Goal: Navigation & Orientation: Understand site structure

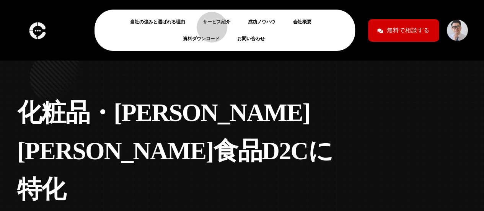
click at [208, 23] on link "サービス紹介" at bounding box center [220, 21] width 34 height 9
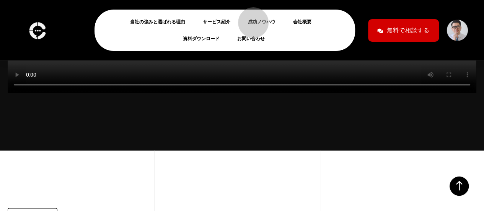
scroll to position [358, 0]
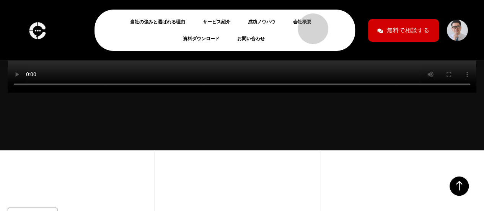
click at [309, 24] on link "会社概要" at bounding box center [305, 21] width 24 height 9
